Goal: Task Accomplishment & Management: Manage account settings

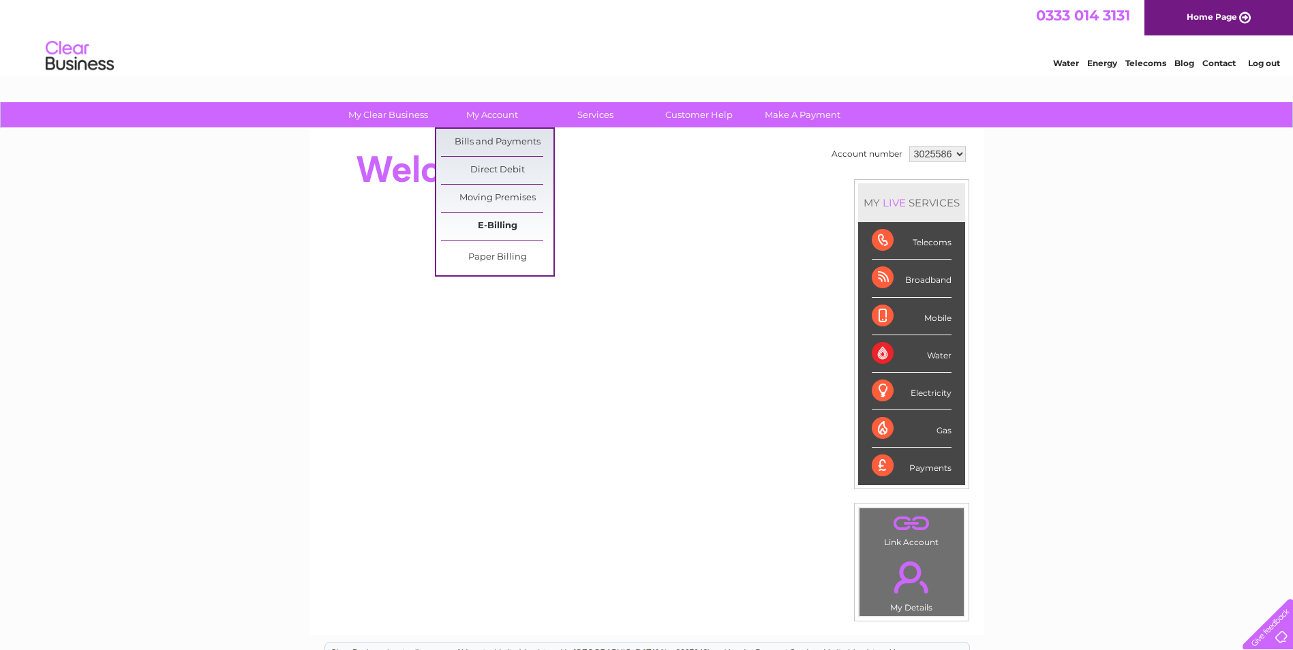
click at [490, 226] on link "E-Billing" at bounding box center [497, 226] width 113 height 27
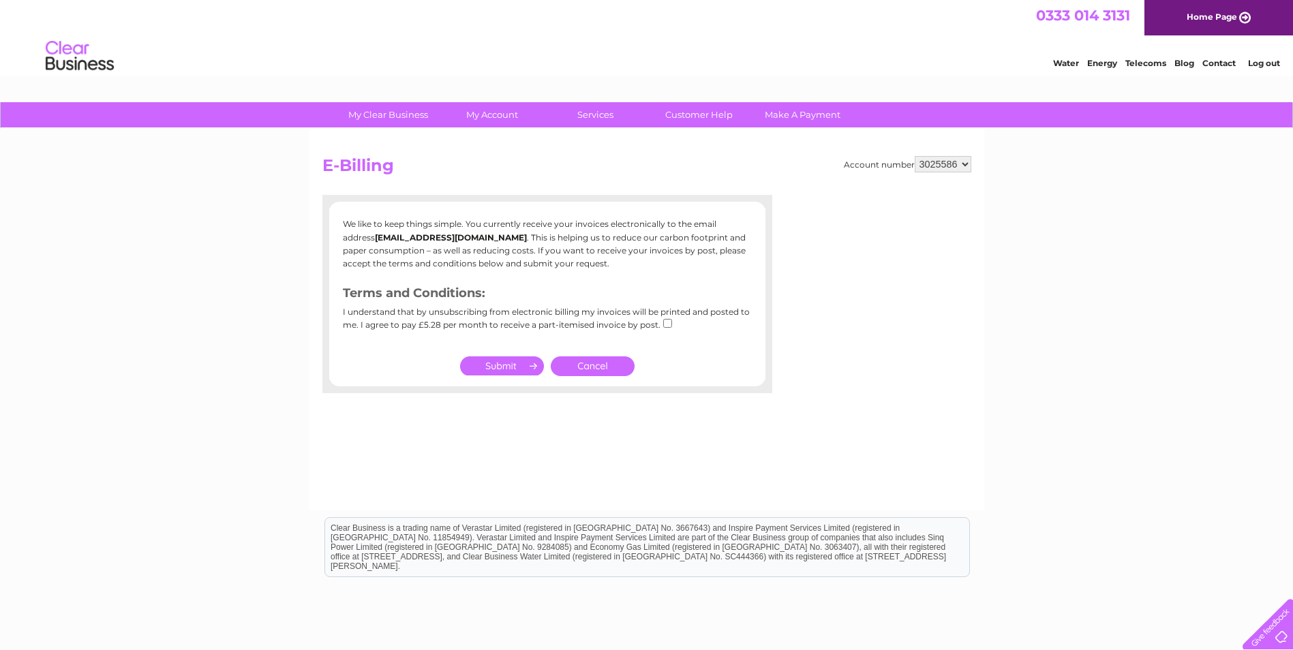
click at [597, 361] on link "Cancel" at bounding box center [593, 367] width 84 height 20
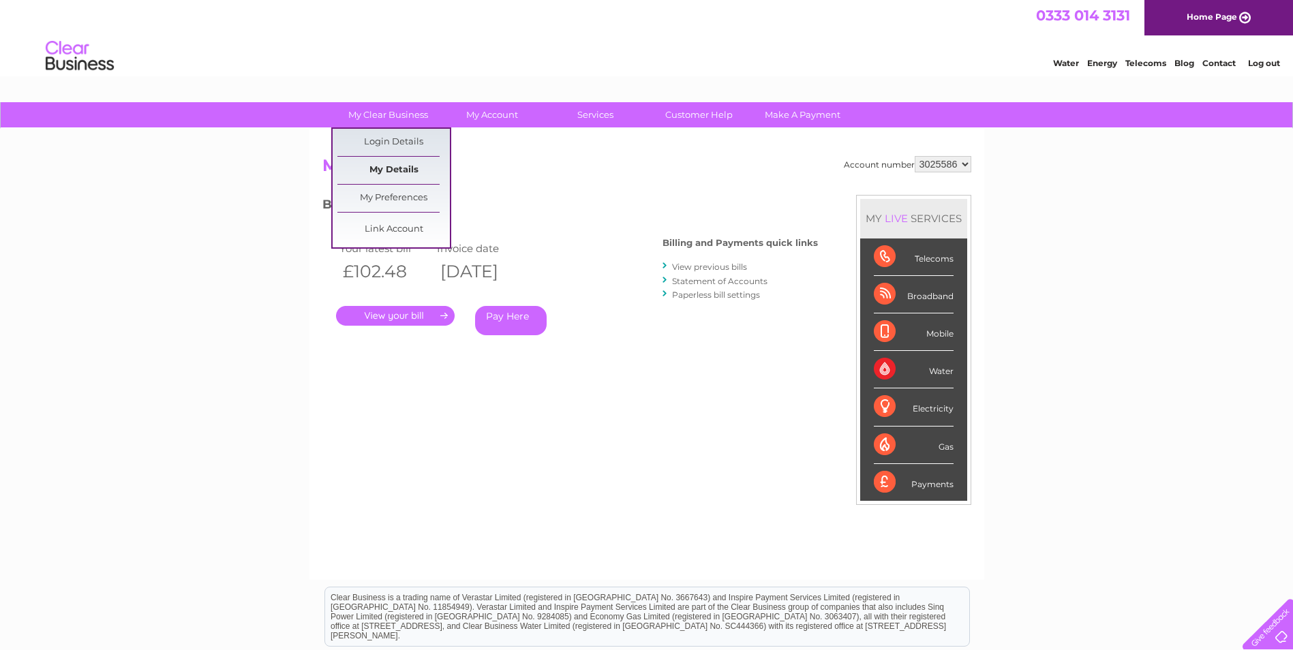
click at [373, 172] on link "My Details" at bounding box center [394, 170] width 113 height 27
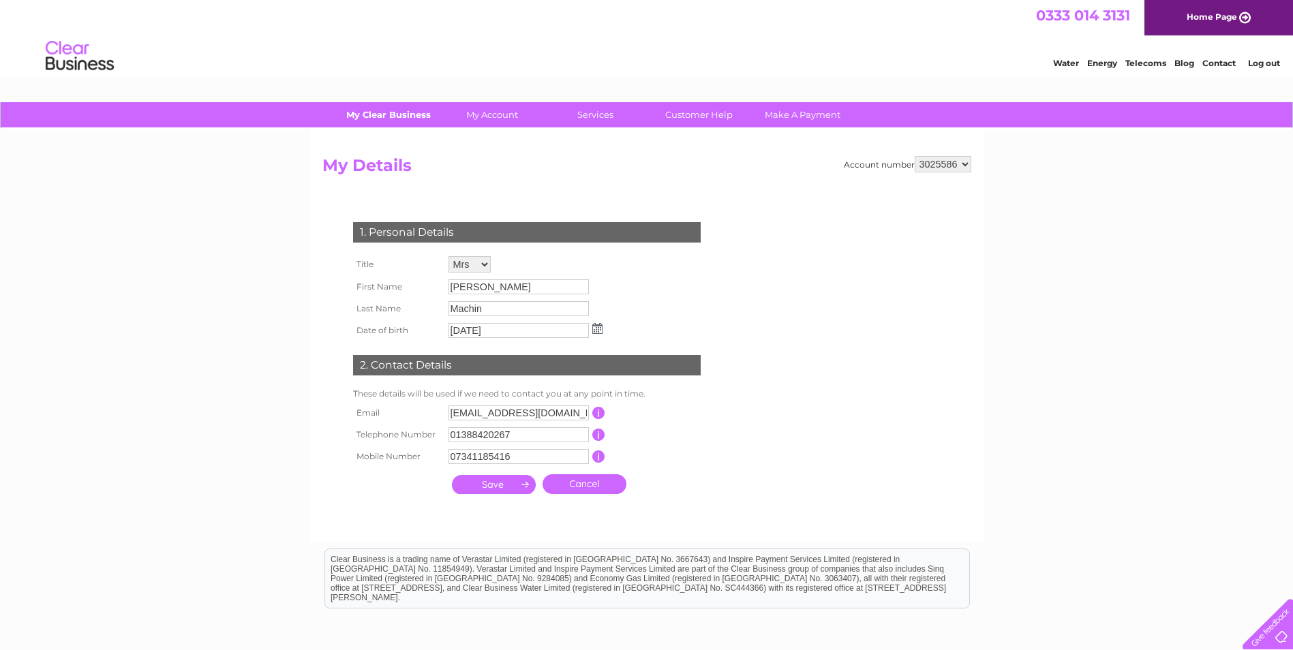
click at [387, 120] on link "My Clear Business" at bounding box center [388, 114] width 113 height 25
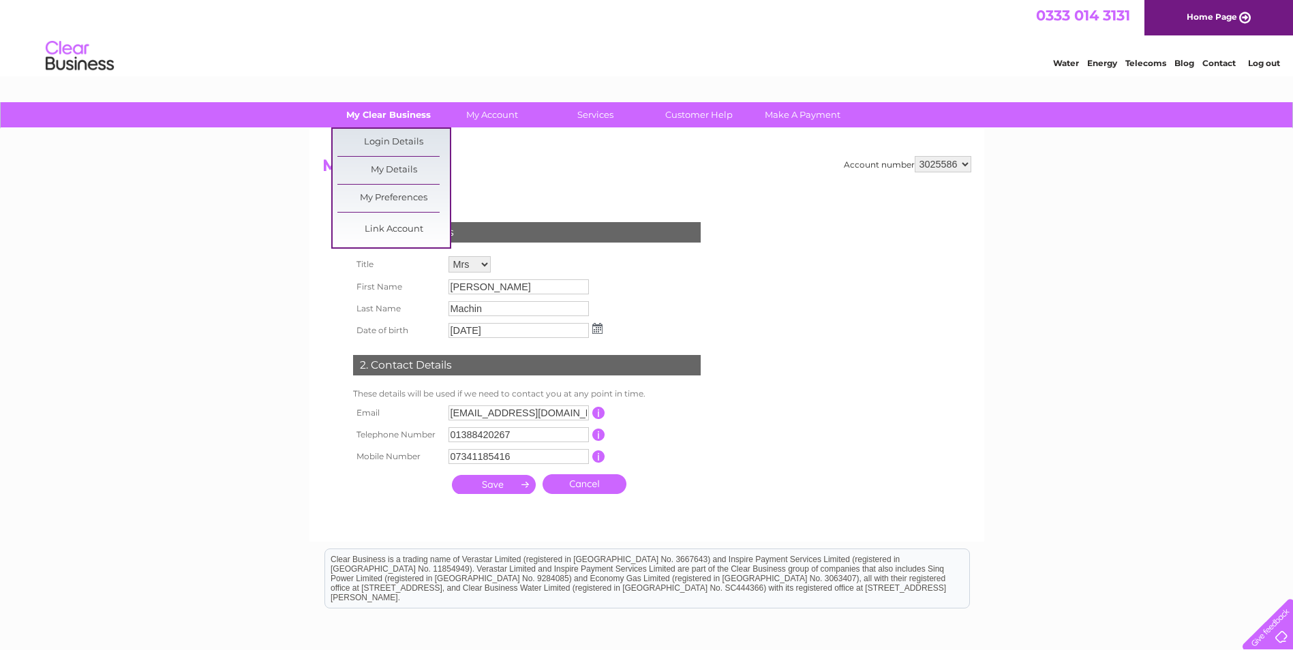
click at [391, 117] on link "My Clear Business" at bounding box center [388, 114] width 113 height 25
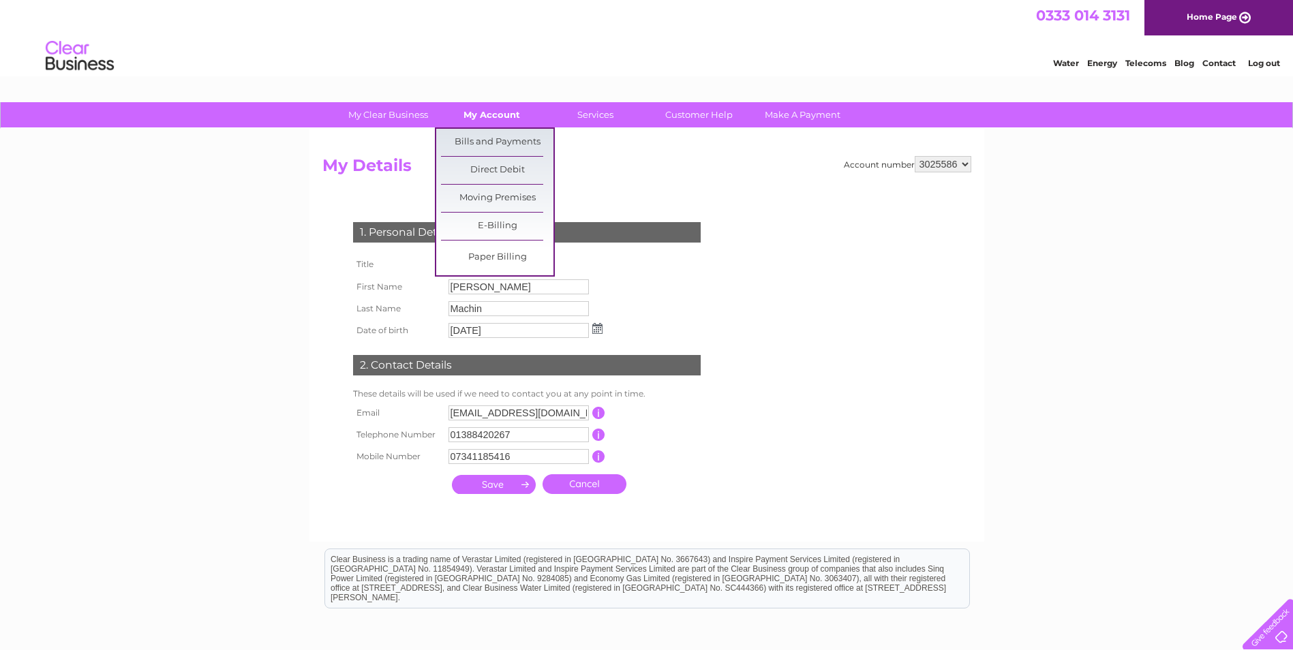
click at [479, 113] on link "My Account" at bounding box center [492, 114] width 113 height 25
click at [481, 134] on link "Bills and Payments" at bounding box center [497, 142] width 113 height 27
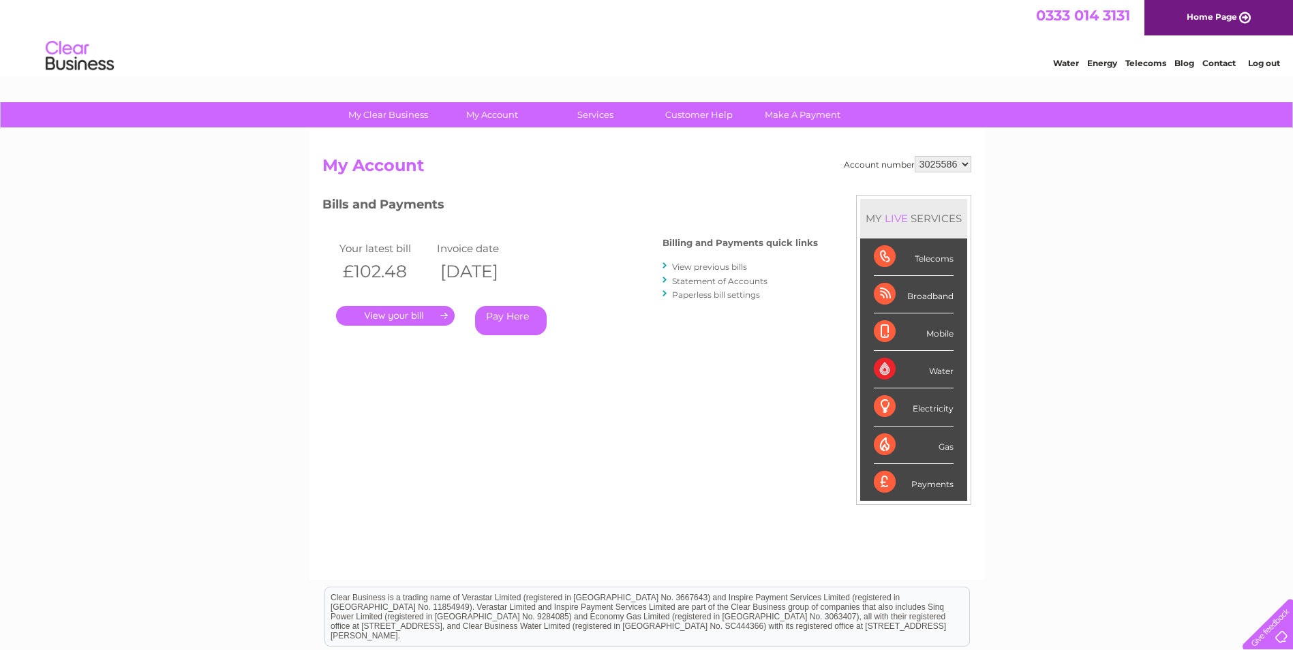
click at [374, 310] on link "." at bounding box center [395, 316] width 119 height 20
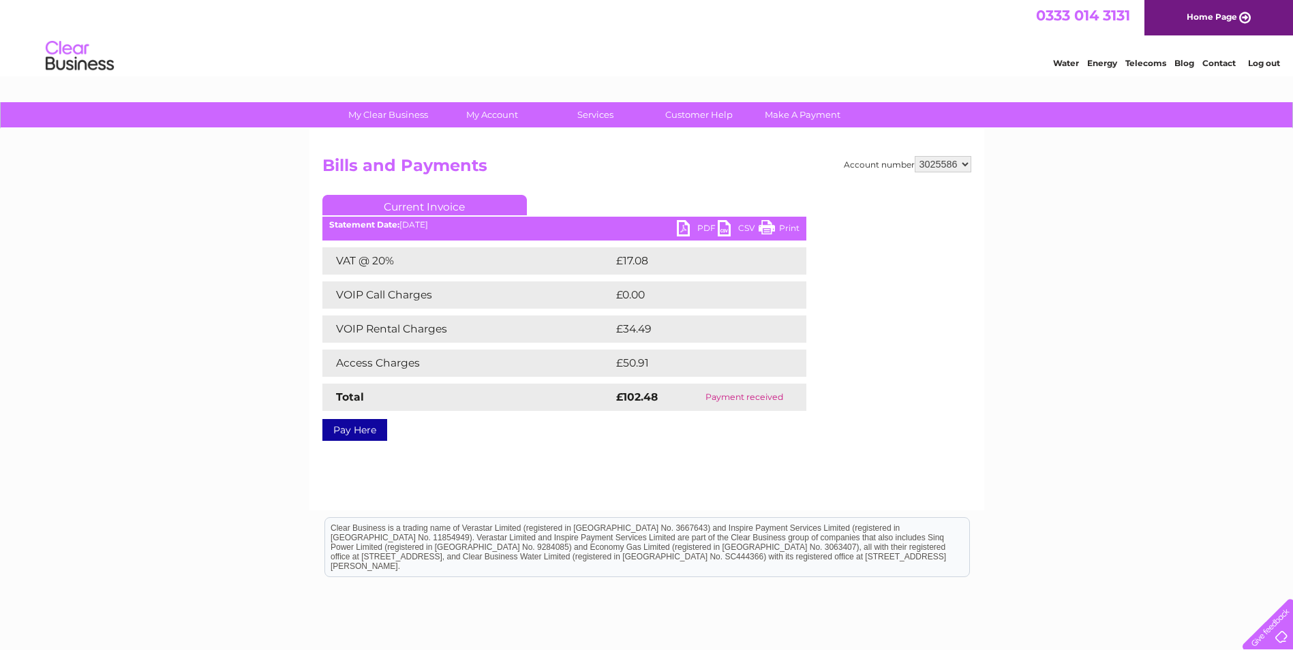
click at [691, 227] on link "PDF" at bounding box center [697, 230] width 41 height 20
click at [682, 223] on link "PDF" at bounding box center [697, 230] width 41 height 20
